Goal: Task Accomplishment & Management: Understand process/instructions

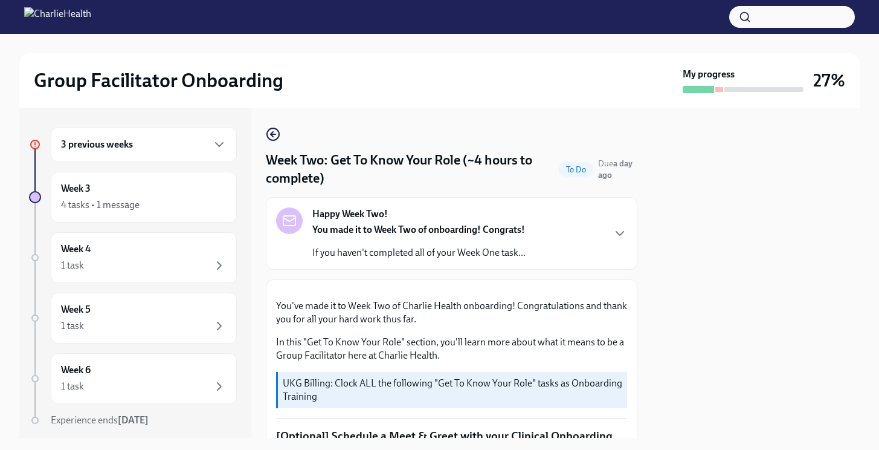
scroll to position [673, 0]
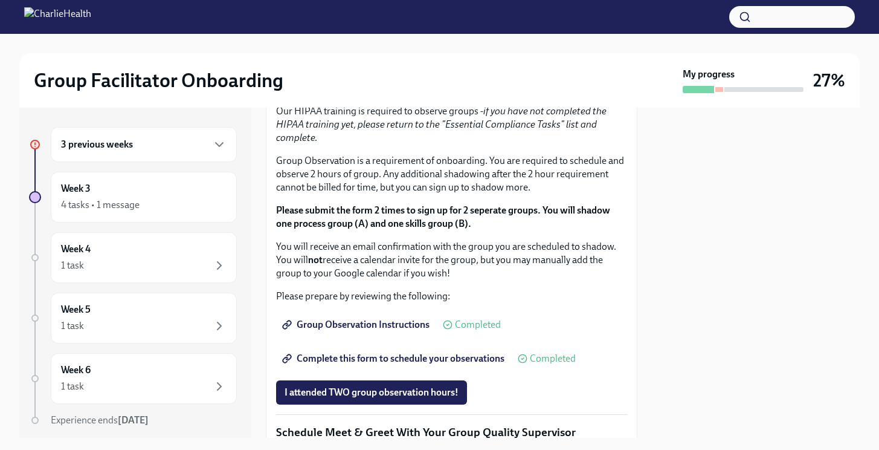
click at [133, 137] on div "3 previous weeks" at bounding box center [144, 144] width 166 height 15
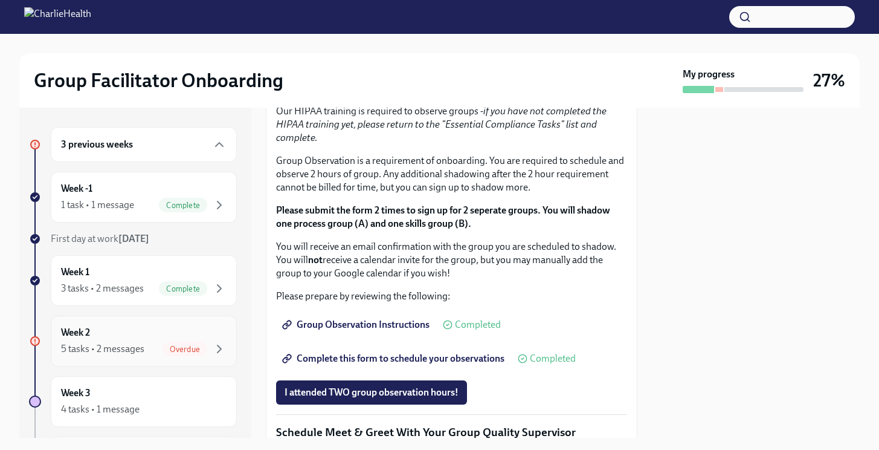
click at [116, 346] on div "5 tasks • 2 messages" at bounding box center [102, 348] width 83 height 13
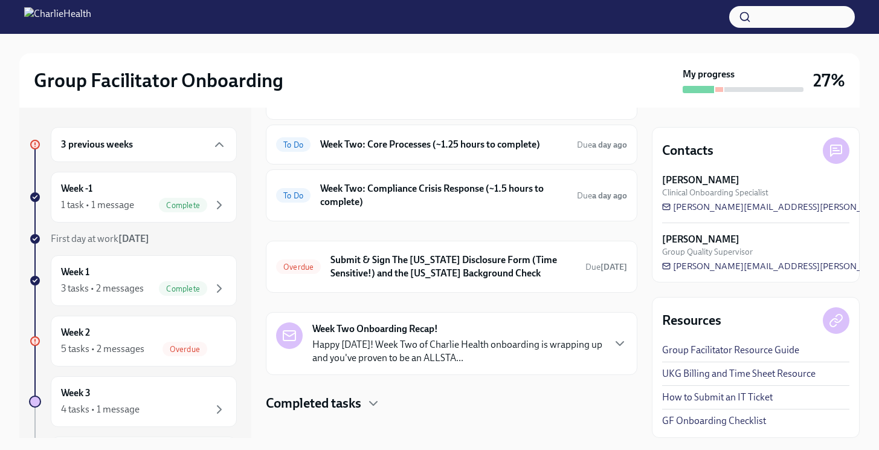
scroll to position [179, 0]
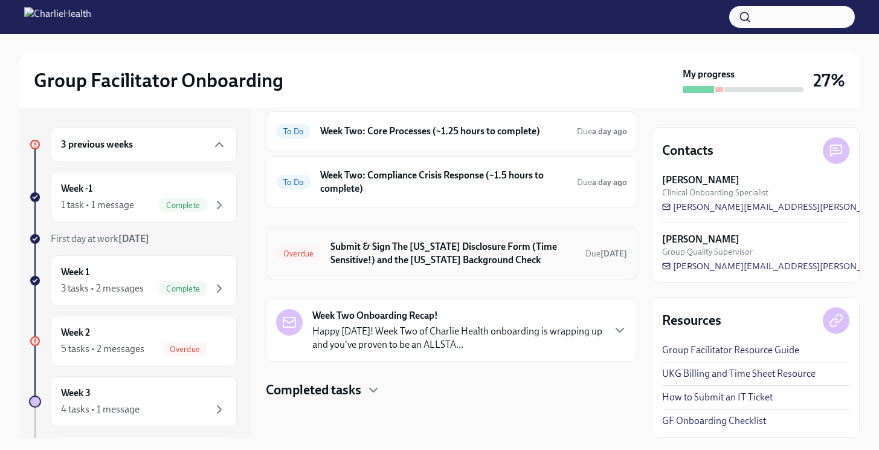
click at [474, 266] on h6 "Submit & Sign The [US_STATE] Disclosure Form (Time Sensitive!) and the [US_STAT…" at bounding box center [453, 253] width 245 height 27
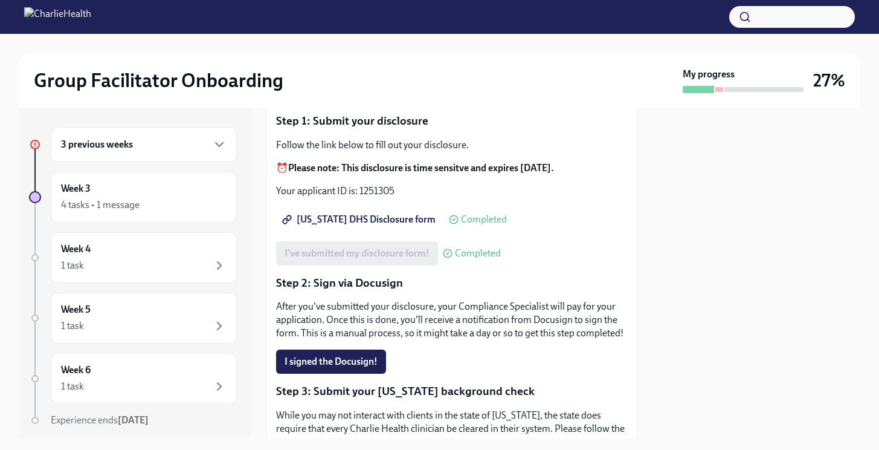
scroll to position [137, 0]
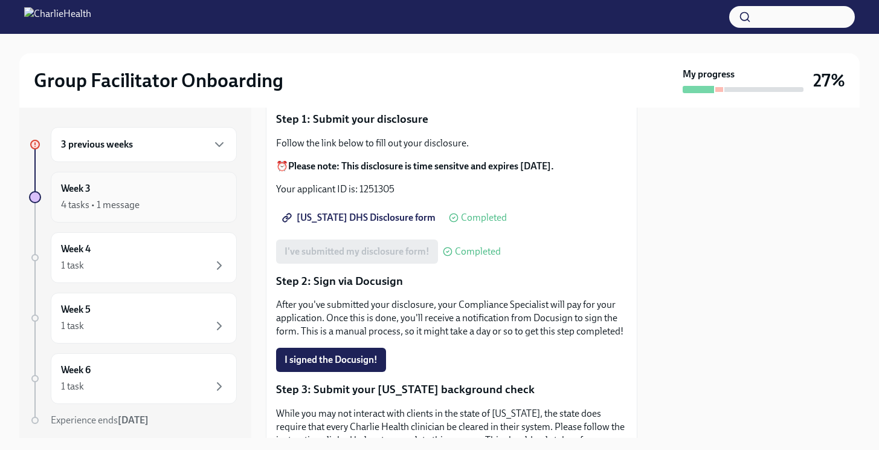
click at [105, 210] on div "4 tasks • 1 message" at bounding box center [100, 204] width 79 height 13
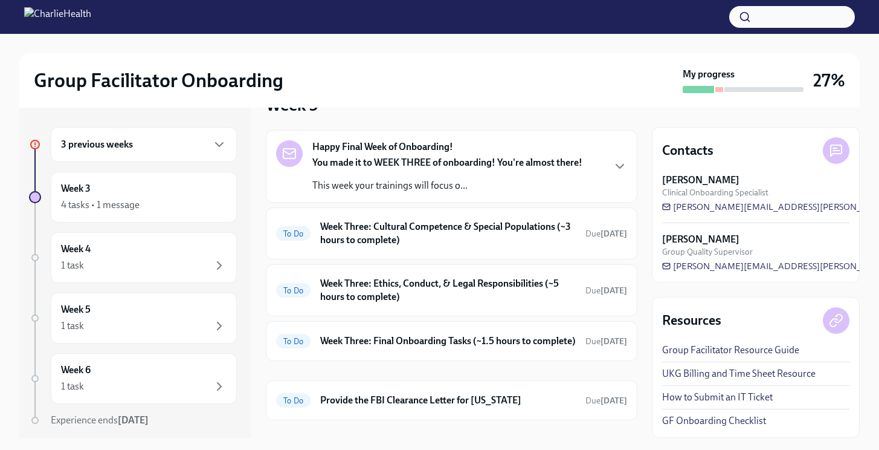
scroll to position [163, 0]
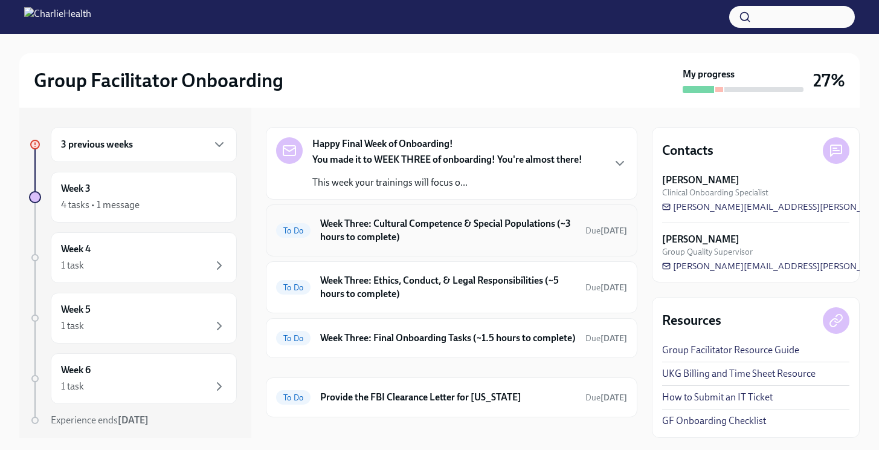
click at [502, 242] on h6 "Week Three: Cultural Competence & Special Populations (~3 hours to complete)" at bounding box center [448, 230] width 256 height 27
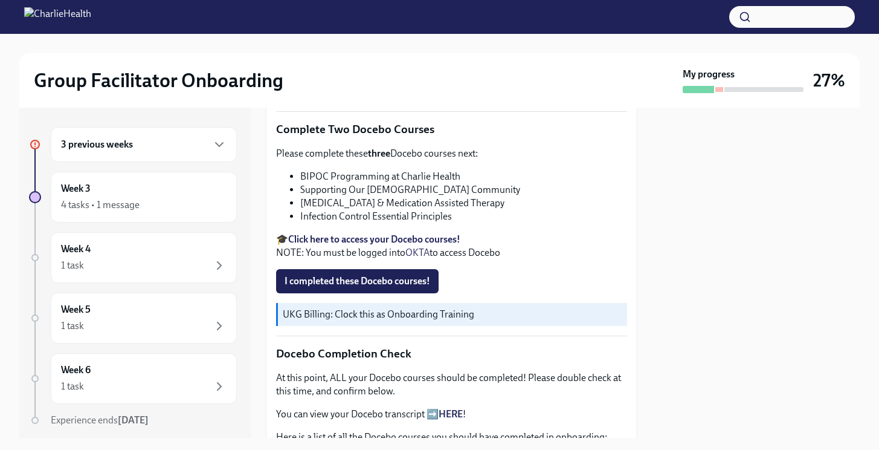
scroll to position [376, 0]
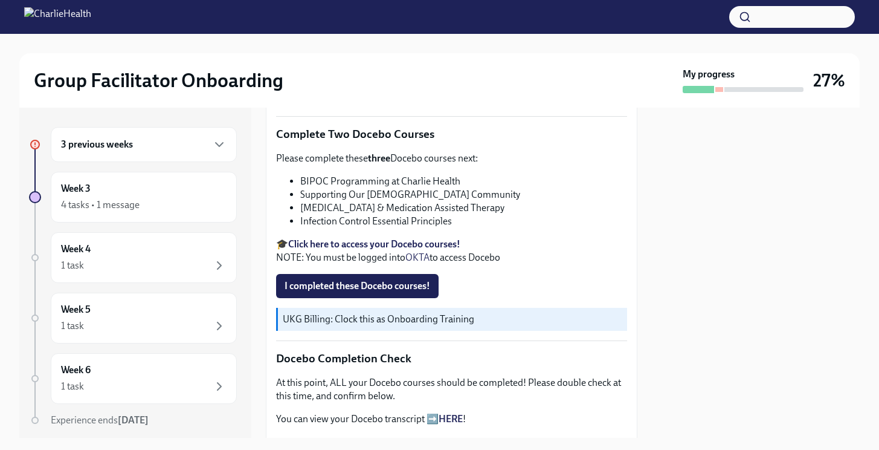
click at [400, 239] on strong "Click here to access your Docebo courses!" at bounding box center [374, 243] width 172 height 11
